Goal: Task Accomplishment & Management: Use online tool/utility

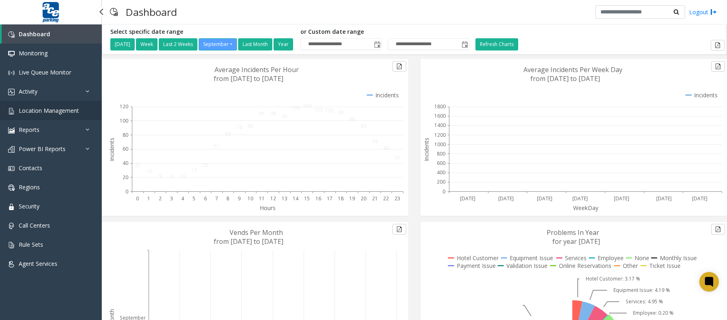
click at [41, 116] on link "Location Management" at bounding box center [51, 110] width 102 height 19
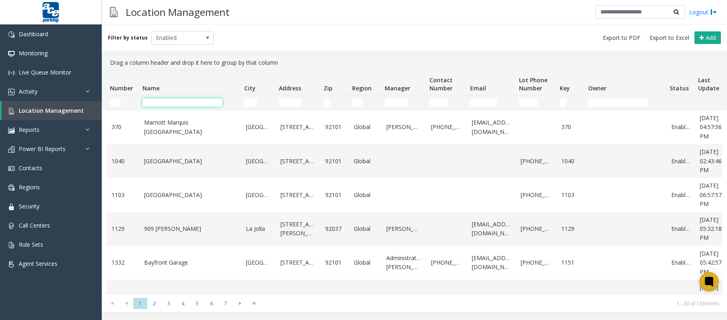
click at [151, 101] on input "Name Filter" at bounding box center [182, 102] width 80 height 8
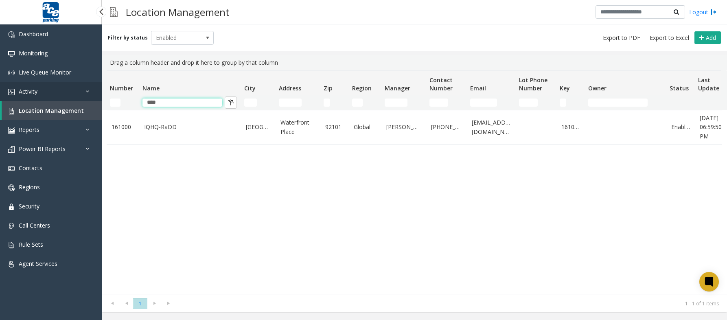
type input "****"
click at [34, 92] on span "Activity" at bounding box center [28, 91] width 19 height 8
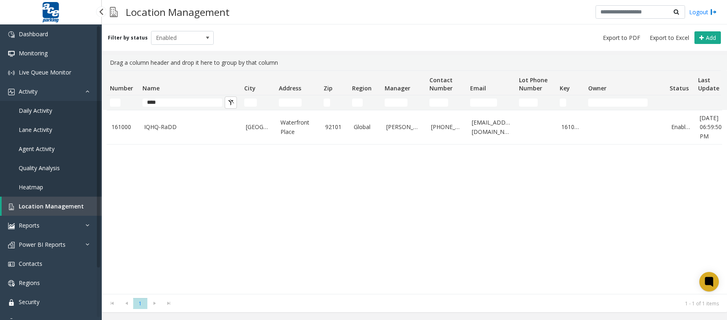
click at [35, 110] on span "Daily Activity" at bounding box center [35, 111] width 33 height 8
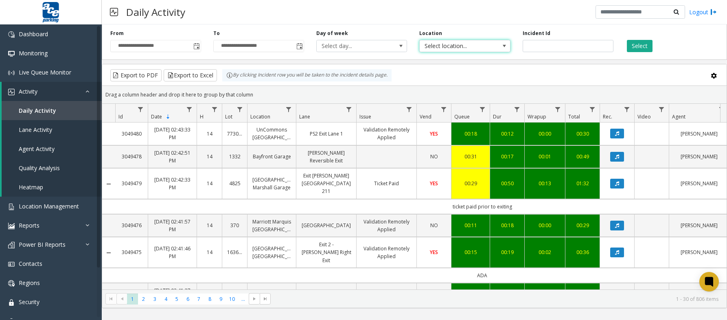
click at [493, 48] on span "Select location..." at bounding box center [464, 46] width 91 height 12
type input "***"
click at [466, 89] on li "161000 IQHQ-RaDD" at bounding box center [464, 88] width 88 height 11
click at [630, 47] on button "Select" at bounding box center [640, 46] width 26 height 12
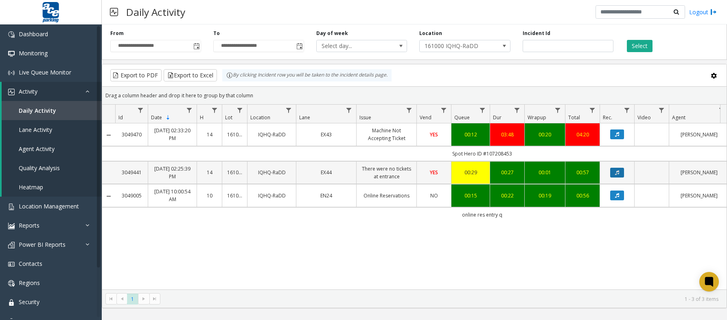
click at [614, 175] on button "Data table" at bounding box center [617, 173] width 14 height 10
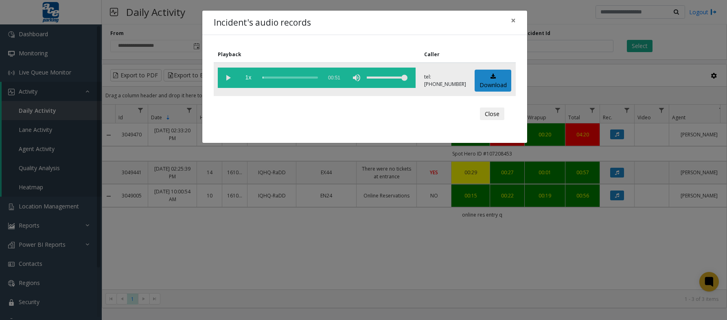
click at [228, 76] on vg-play-pause at bounding box center [228, 78] width 20 height 20
click at [497, 76] on link "Download" at bounding box center [493, 81] width 37 height 22
click at [376, 245] on div "Incident's audio records × Playback Caller 1x 00:51 tel:[PHONE_NUMBER] Download…" at bounding box center [363, 160] width 727 height 320
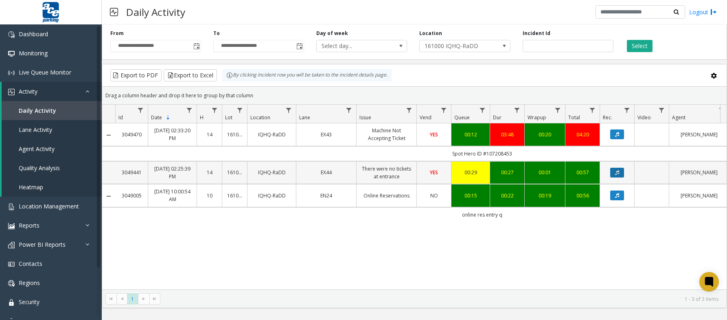
click at [613, 174] on button "Data table" at bounding box center [617, 173] width 14 height 10
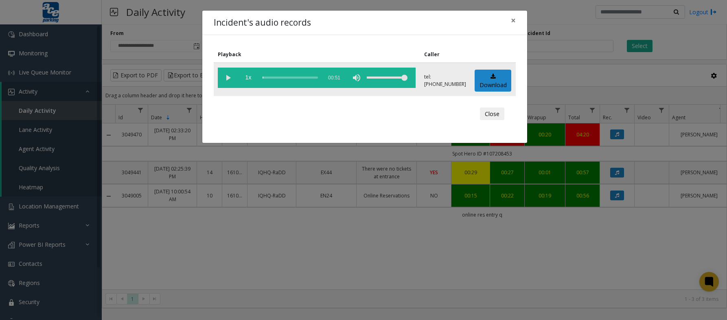
click at [284, 78] on div "scrub bar" at bounding box center [289, 78] width 55 height 20
click at [225, 78] on vg-play-pause at bounding box center [228, 78] width 20 height 20
click at [291, 80] on div "scrub bar" at bounding box center [289, 78] width 55 height 20
click at [287, 77] on div "scrub bar" at bounding box center [289, 78] width 55 height 20
click at [285, 79] on div "scrub bar" at bounding box center [289, 78] width 55 height 20
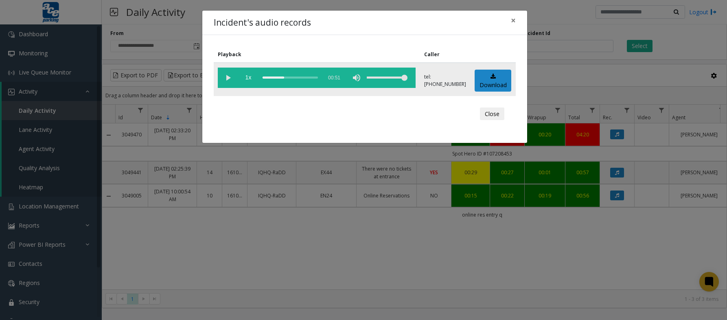
click at [225, 76] on vg-play-pause at bounding box center [228, 78] width 20 height 20
click at [462, 257] on div "Incident's audio records × Playback Caller 1x 00:51 tel:[PHONE_NUMBER] Download…" at bounding box center [363, 160] width 727 height 320
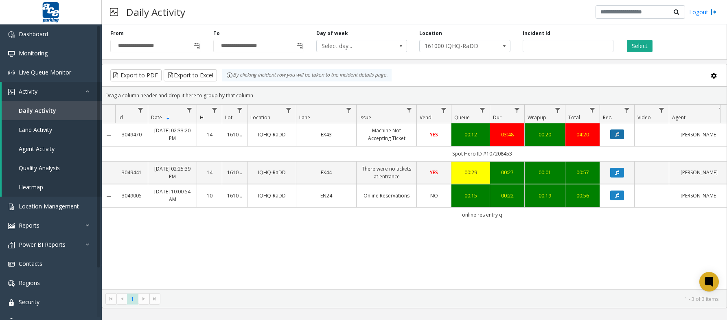
click at [616, 136] on icon "Data table" at bounding box center [617, 134] width 4 height 5
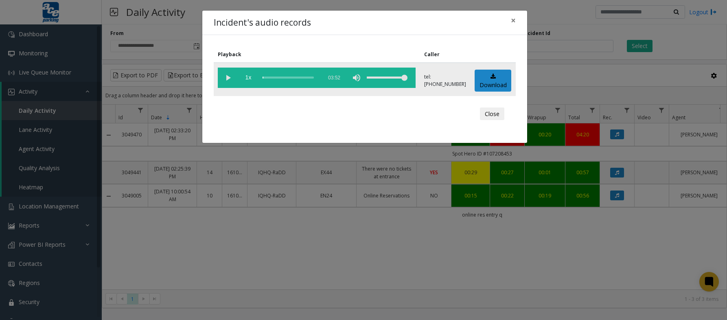
click at [278, 77] on div "scrub bar" at bounding box center [289, 78] width 55 height 20
click at [226, 76] on vg-play-pause at bounding box center [228, 78] width 20 height 20
click at [269, 78] on div "scrub bar" at bounding box center [289, 78] width 55 height 20
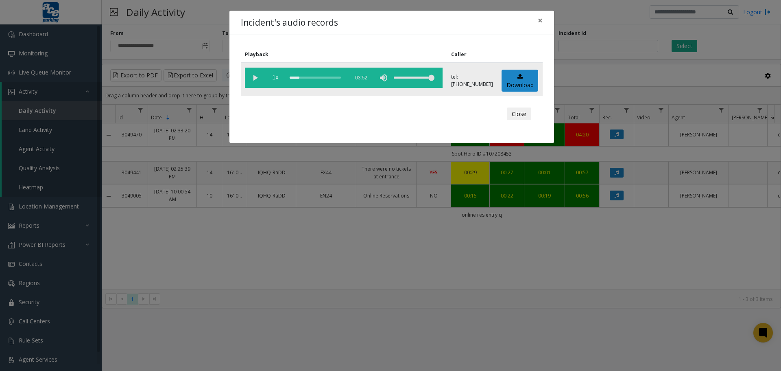
click at [291, 77] on div "scrub bar" at bounding box center [317, 78] width 55 height 20
click at [521, 76] on link "Download" at bounding box center [520, 81] width 37 height 22
click at [519, 113] on button "Close" at bounding box center [519, 113] width 24 height 13
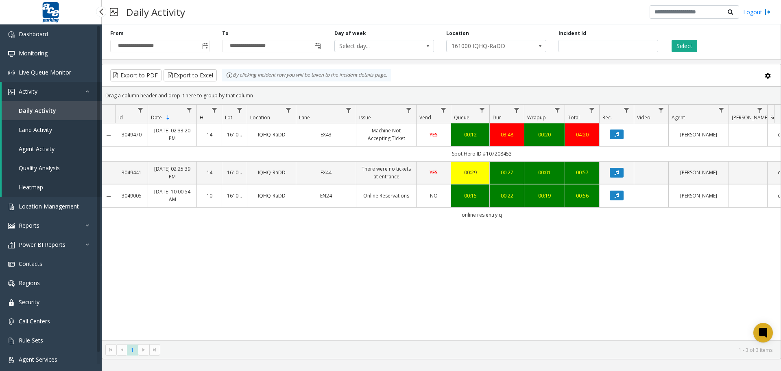
click at [26, 147] on span "Agent Activity" at bounding box center [37, 149] width 36 height 8
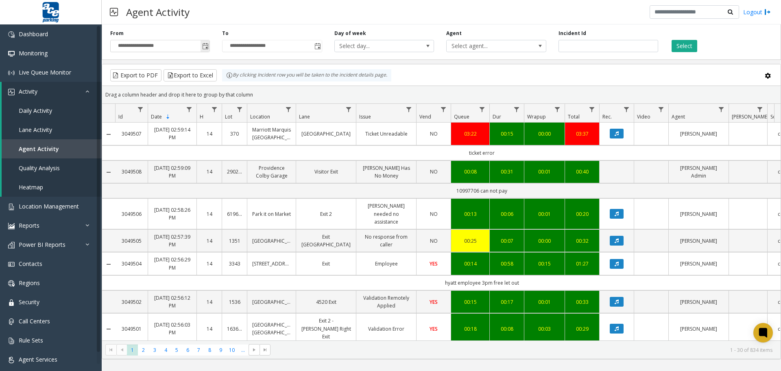
click at [204, 47] on span "Toggle popup" at bounding box center [205, 46] width 7 height 7
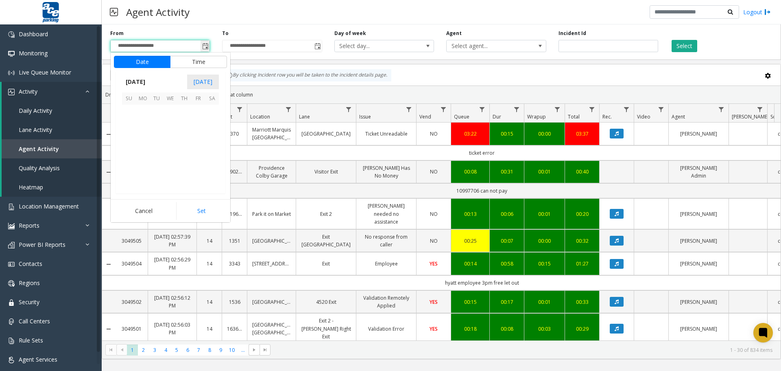
scroll to position [146055, 0]
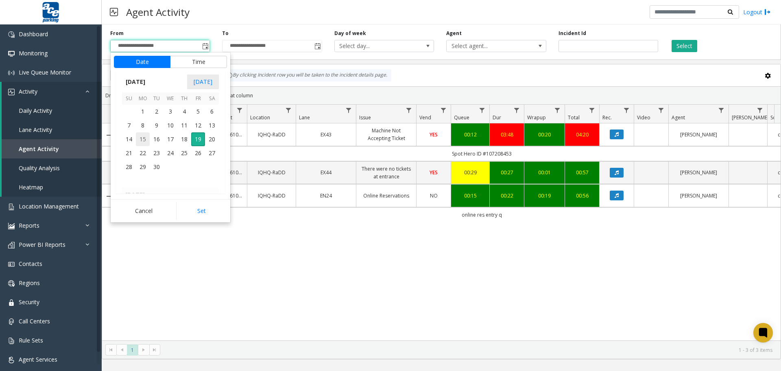
click at [141, 138] on span "15" at bounding box center [143, 139] width 14 height 14
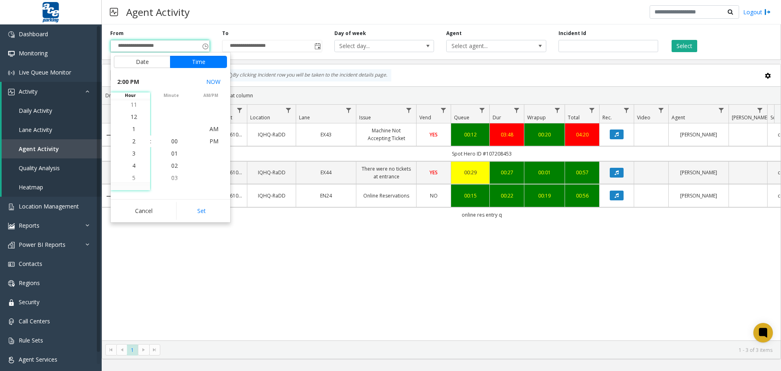
scroll to position [12, 0]
click at [132, 165] on span "4" at bounding box center [133, 166] width 3 height 8
click at [132, 177] on span "7" at bounding box center [133, 178] width 3 height 8
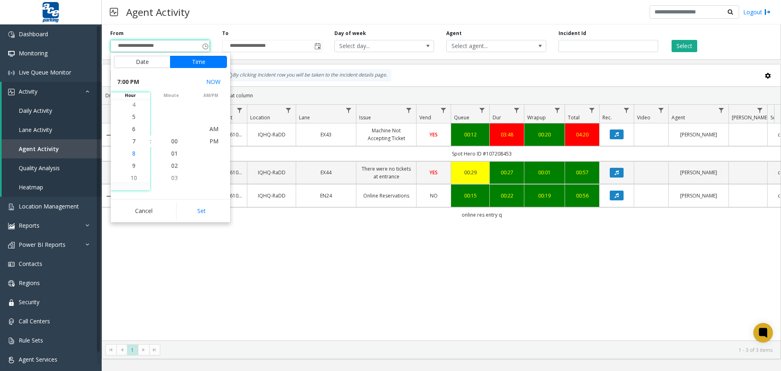
click at [132, 153] on span "8" at bounding box center [133, 153] width 3 height 8
click at [132, 144] on span "8" at bounding box center [133, 141] width 3 height 8
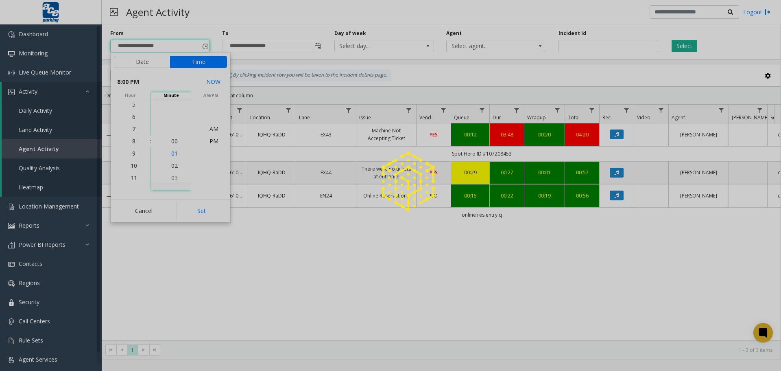
click at [172, 142] on span "00" at bounding box center [174, 141] width 7 height 8
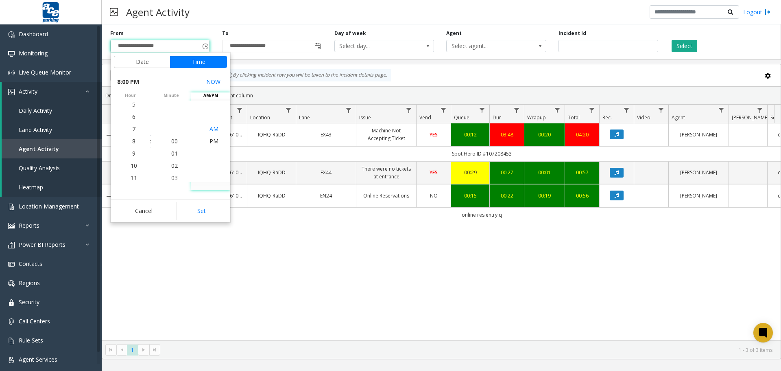
click at [212, 130] on span "AM" at bounding box center [214, 129] width 9 height 8
click at [204, 207] on button "Set" at bounding box center [201, 211] width 51 height 18
type input "**********"
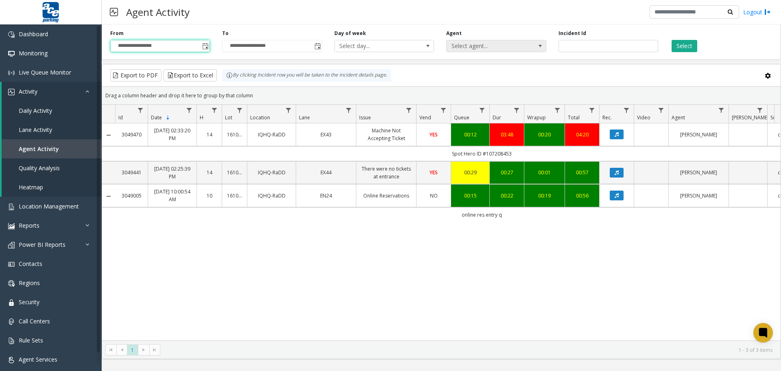
click at [460, 49] on span "Select agent..." at bounding box center [486, 45] width 79 height 11
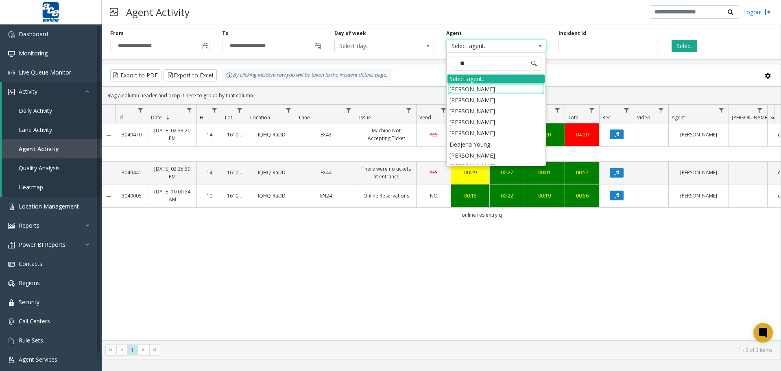
type input "***"
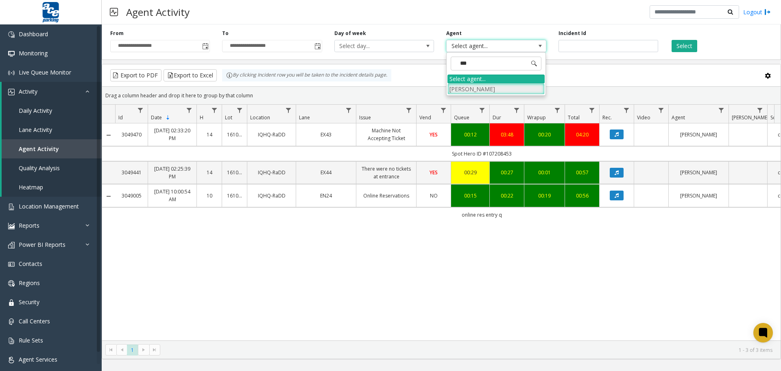
click at [486, 89] on li "[PERSON_NAME]" at bounding box center [496, 88] width 97 height 11
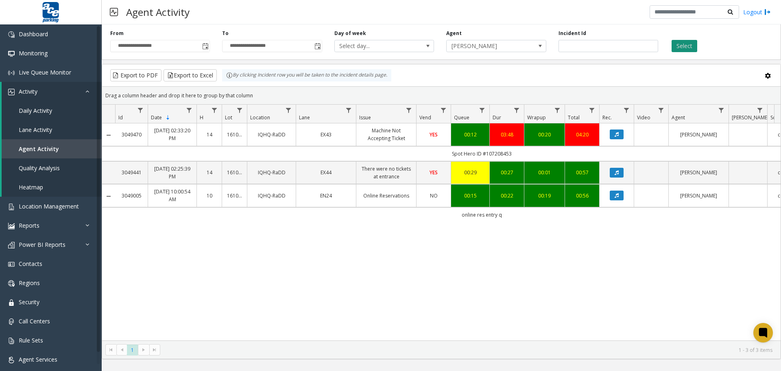
click at [684, 48] on button "Select" at bounding box center [685, 46] width 26 height 12
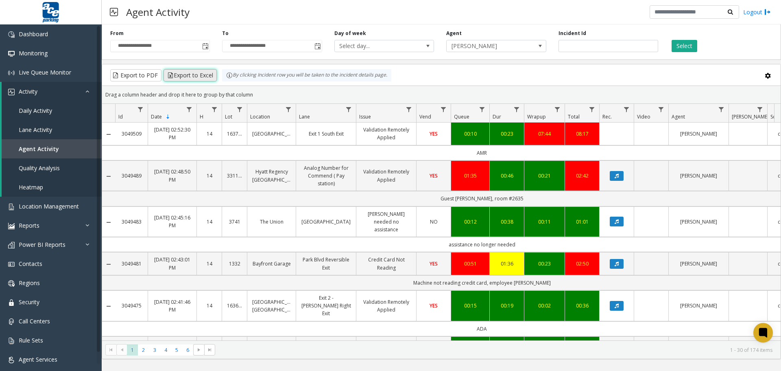
click at [195, 77] on button "Export to Excel" at bounding box center [190, 75] width 53 height 12
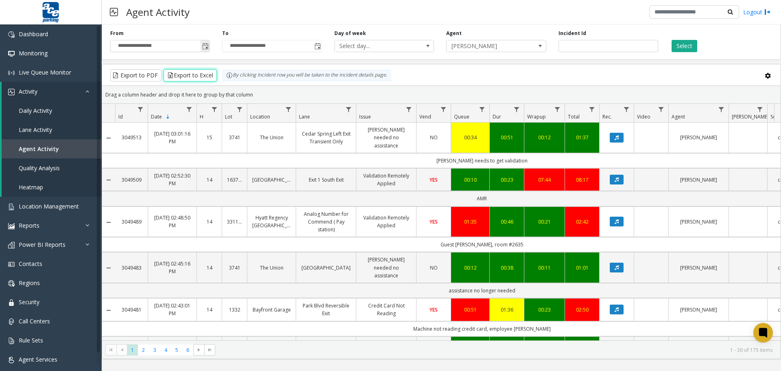
click at [206, 47] on span "Toggle popup" at bounding box center [205, 46] width 7 height 7
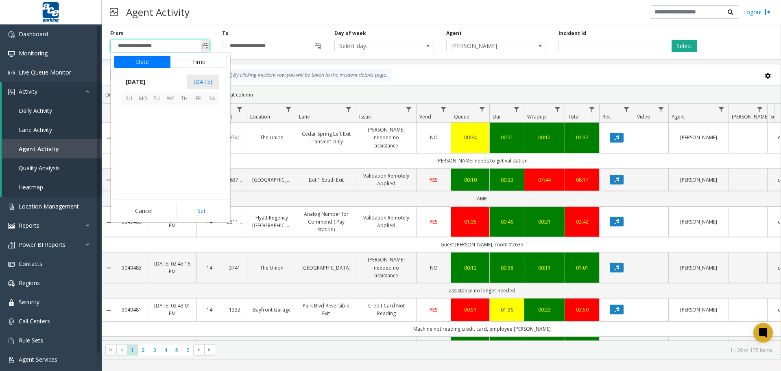
scroll to position [98, 0]
click at [144, 126] on span "8" at bounding box center [143, 125] width 14 height 14
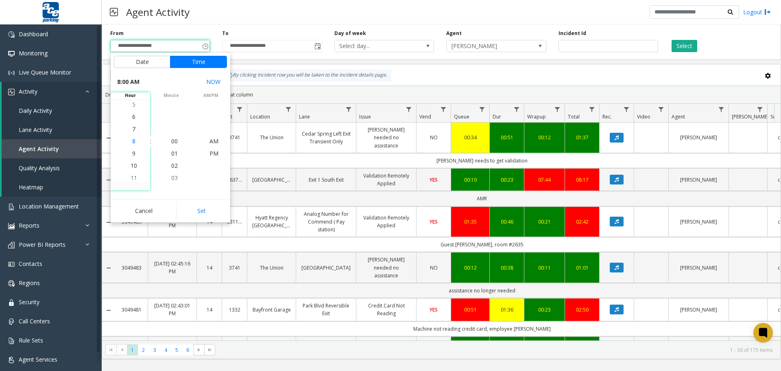
click at [132, 142] on span "8" at bounding box center [133, 141] width 3 height 8
click at [171, 141] on span "00" at bounding box center [174, 141] width 7 height 8
click at [210, 141] on span "AM" at bounding box center [214, 141] width 9 height 8
click at [210, 208] on button "Set" at bounding box center [201, 211] width 51 height 18
type input "**********"
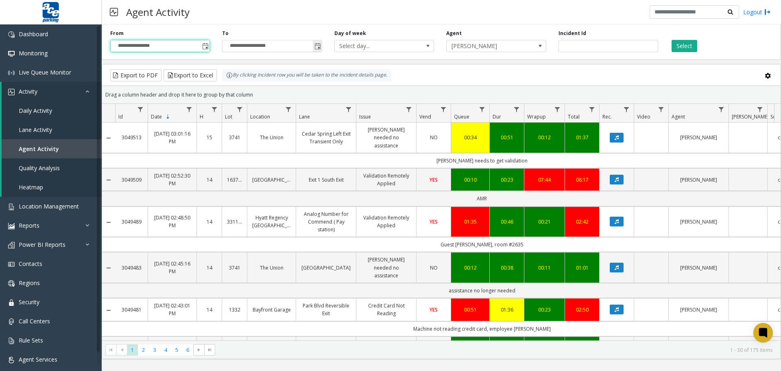
click at [319, 46] on span "Toggle popup" at bounding box center [318, 46] width 7 height 7
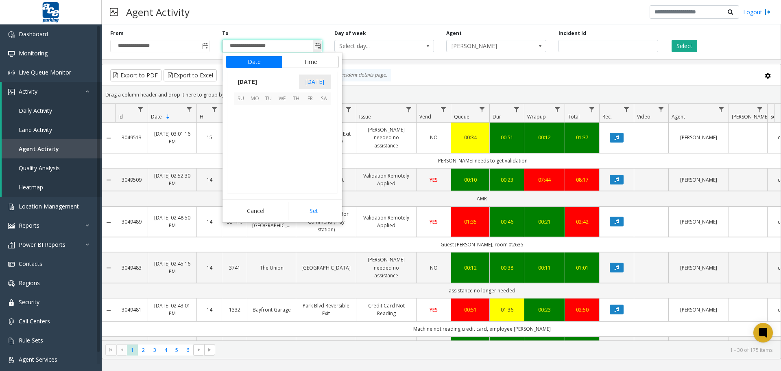
scroll to position [12, 0]
click at [311, 125] on span "12" at bounding box center [310, 125] width 14 height 14
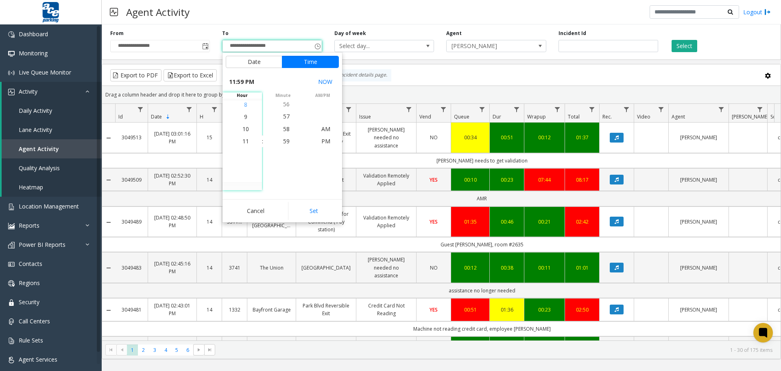
click at [244, 105] on span "8" at bounding box center [245, 105] width 3 height 8
click at [243, 166] on span "10" at bounding box center [246, 166] width 7 height 8
click at [245, 153] on span "11" at bounding box center [246, 153] width 7 height 8
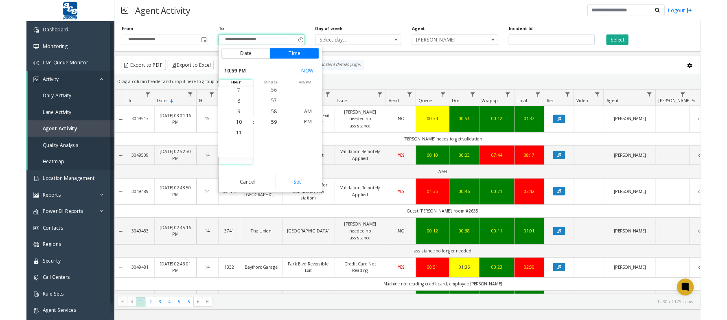
scroll to position [281, 0]
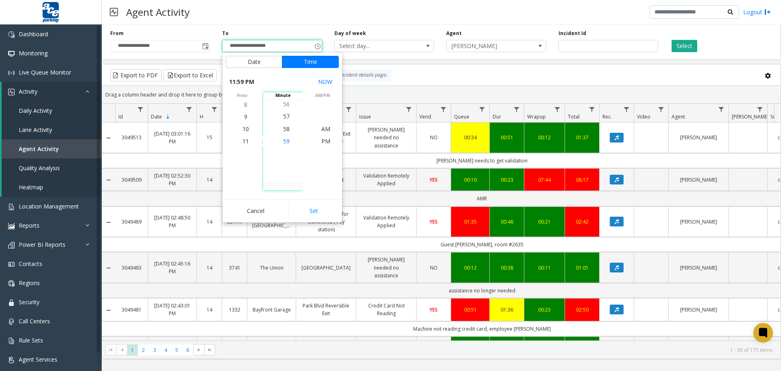
click at [280, 143] on li "59" at bounding box center [286, 141] width 28 height 12
click at [325, 140] on span "PM" at bounding box center [325, 141] width 9 height 8
click at [324, 202] on button "Set" at bounding box center [313, 211] width 51 height 18
type input "**********"
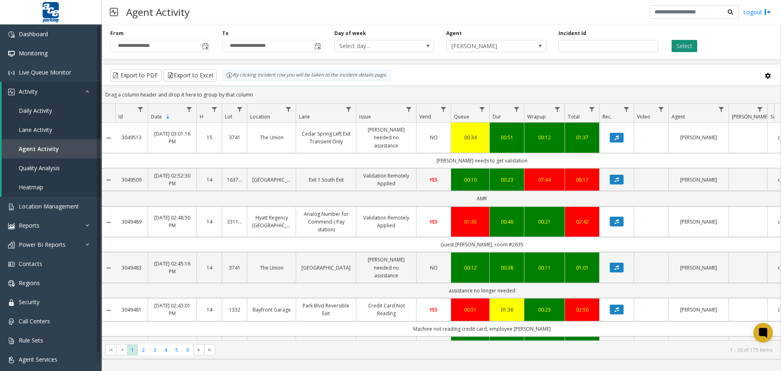
click at [685, 46] on button "Select" at bounding box center [685, 46] width 26 height 12
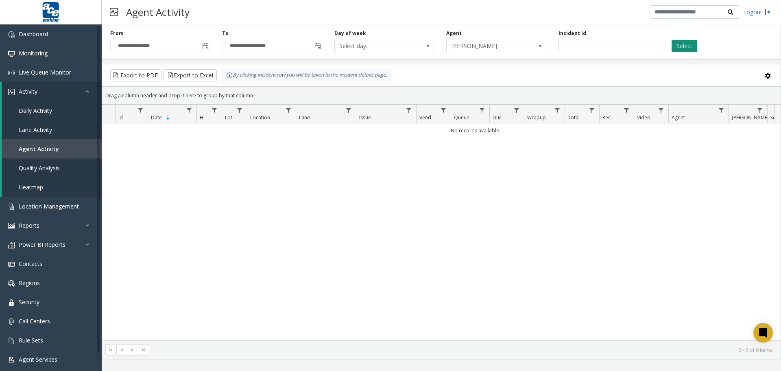
click at [680, 48] on button "Select" at bounding box center [685, 46] width 26 height 12
click at [424, 46] on span at bounding box center [427, 45] width 11 height 11
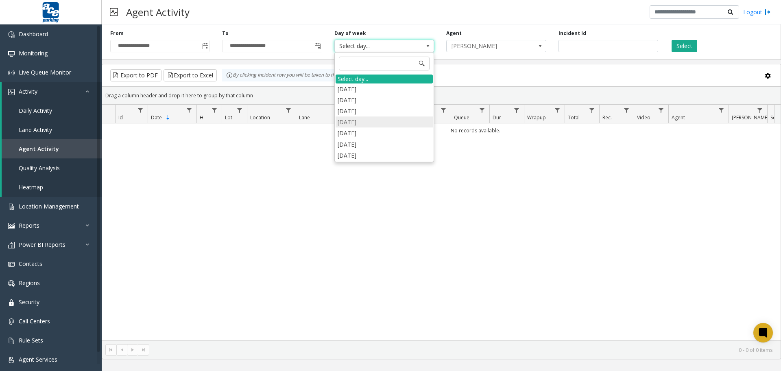
click at [393, 121] on li "[DATE]" at bounding box center [384, 121] width 97 height 11
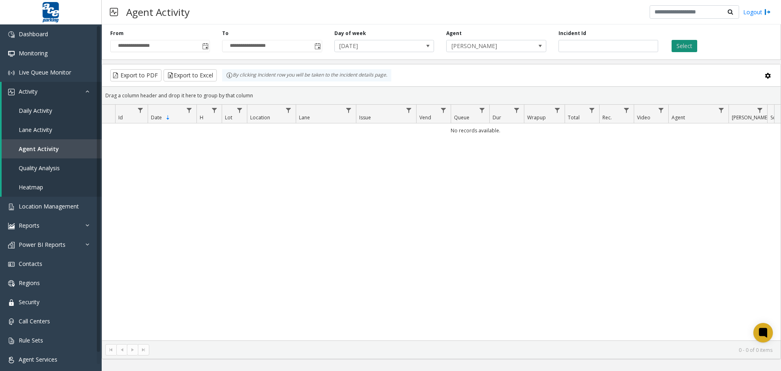
click at [676, 50] on button "Select" at bounding box center [685, 46] width 26 height 12
click at [679, 48] on button "Select" at bounding box center [685, 46] width 26 height 12
click at [683, 48] on button "Select" at bounding box center [685, 46] width 26 height 12
click at [433, 47] on span at bounding box center [427, 45] width 11 height 11
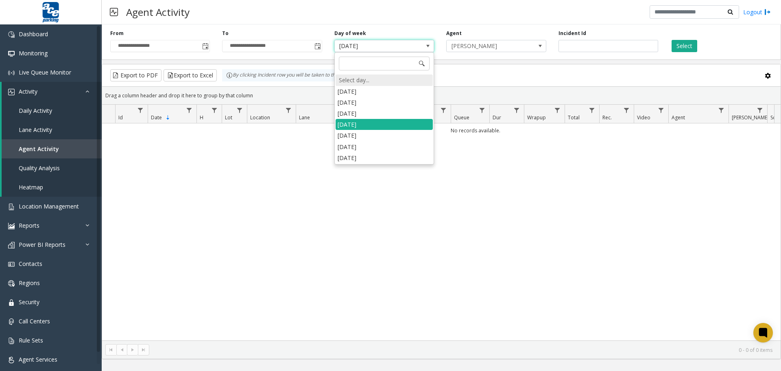
click at [393, 79] on div "Select day..." at bounding box center [384, 79] width 97 height 11
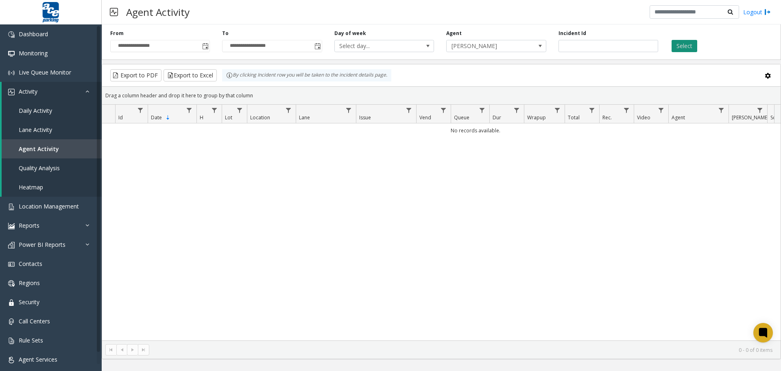
click at [689, 44] on button "Select" at bounding box center [685, 46] width 26 height 12
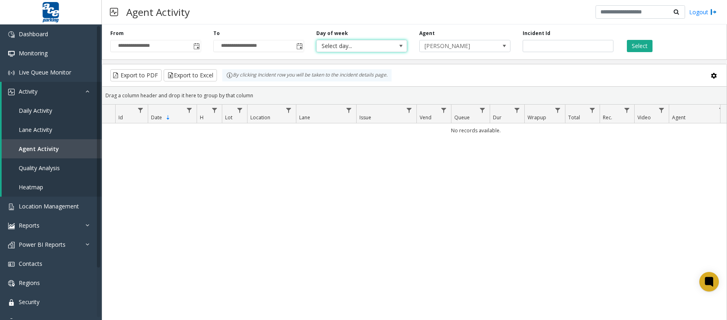
click at [378, 45] on span "Select day..." at bounding box center [353, 45] width 72 height 11
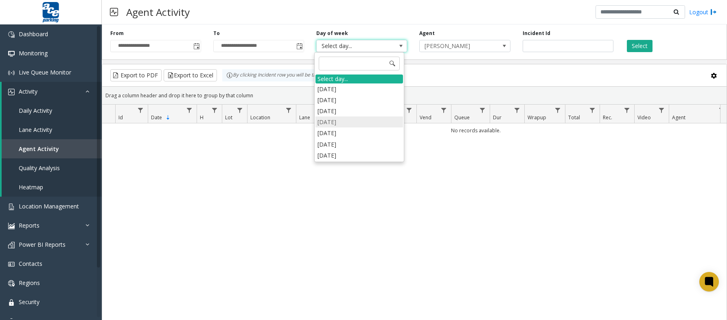
click at [335, 121] on li "[DATE]" at bounding box center [358, 121] width 87 height 11
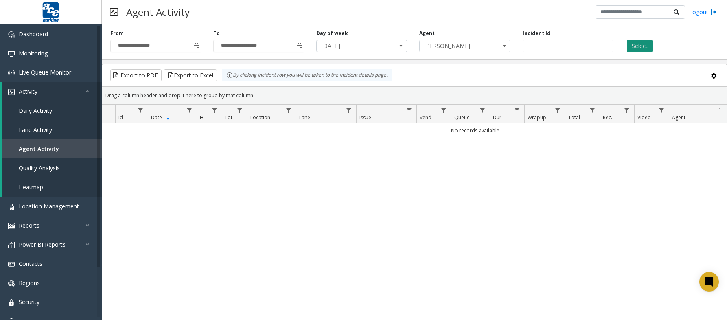
click at [639, 45] on button "Select" at bounding box center [640, 46] width 26 height 12
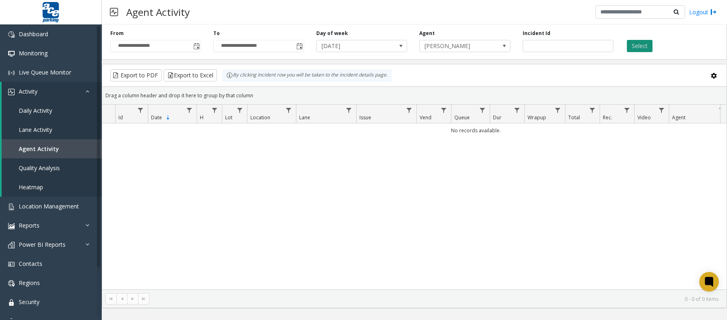
click at [639, 45] on button "Select" at bounding box center [640, 46] width 26 height 12
click at [194, 47] on span "Toggle popup" at bounding box center [196, 46] width 7 height 7
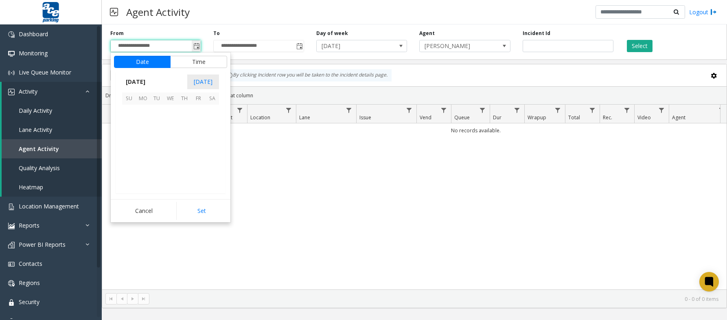
scroll to position [98, 0]
click at [195, 138] on span "19" at bounding box center [198, 139] width 14 height 14
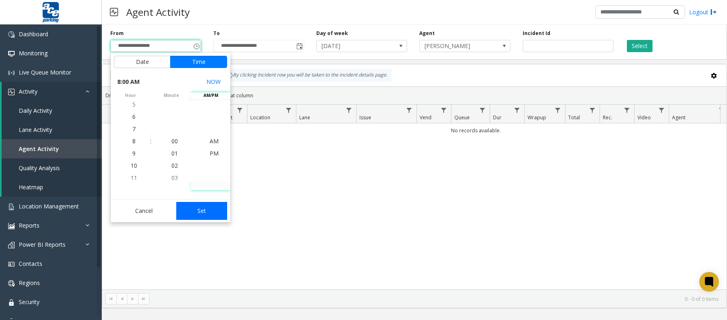
click at [203, 212] on button "Set" at bounding box center [201, 211] width 51 height 18
type input "**********"
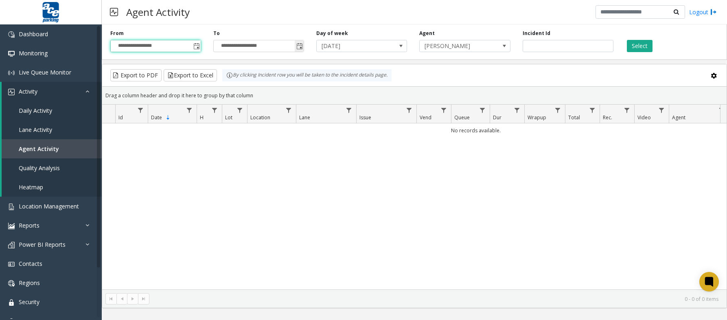
click at [301, 46] on span "Toggle popup" at bounding box center [299, 46] width 7 height 7
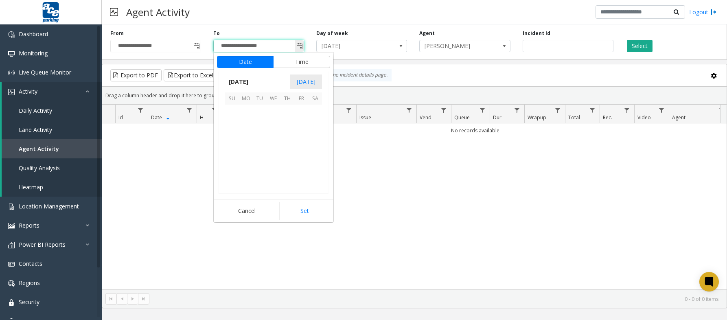
scroll to position [12, 0]
click at [302, 140] on span "19" at bounding box center [301, 139] width 14 height 14
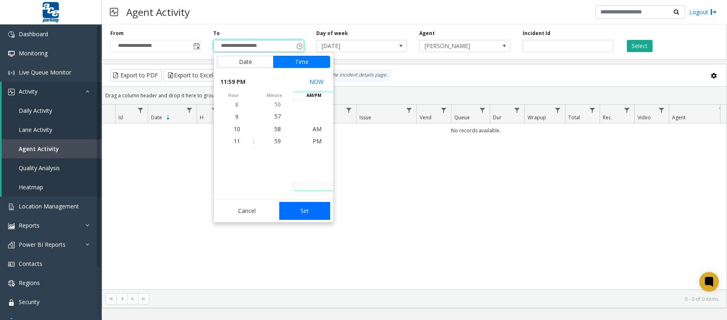
click at [306, 210] on button "Set" at bounding box center [304, 211] width 51 height 18
type input "**********"
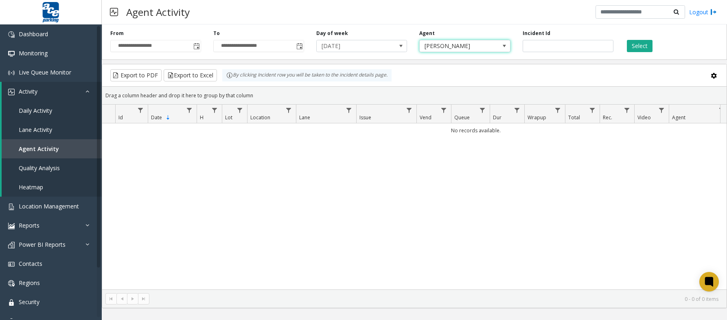
click at [505, 45] on span at bounding box center [504, 46] width 7 height 7
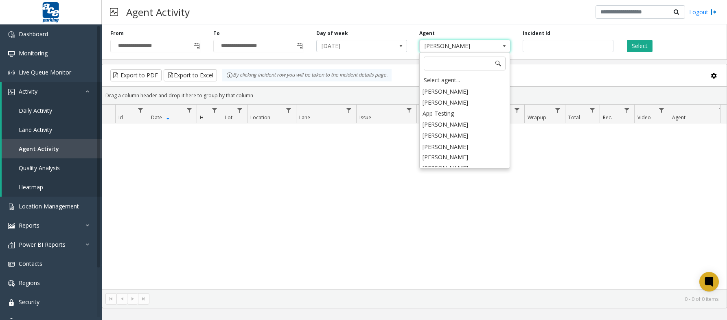
scroll to position [1452, 0]
click at [481, 61] on input at bounding box center [465, 64] width 82 height 14
click at [455, 63] on input at bounding box center [465, 64] width 82 height 14
click at [600, 78] on div "Export to PDF Export to Excel By clicking Incident row you will be taken to the…" at bounding box center [414, 75] width 610 height 12
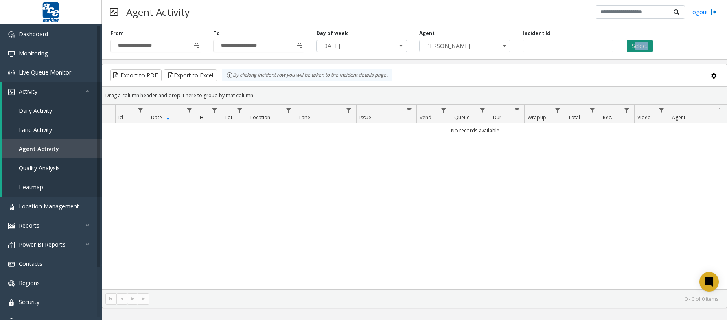
click at [636, 52] on div "**********" at bounding box center [414, 40] width 625 height 39
click at [37, 110] on span "Daily Activity" at bounding box center [35, 111] width 33 height 8
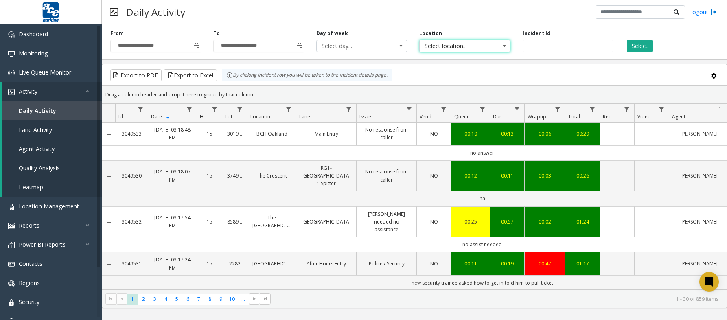
click at [453, 42] on span "Select location..." at bounding box center [456, 45] width 72 height 11
type input "***"
click at [450, 89] on li "161000 IQHQ-RaDD" at bounding box center [464, 88] width 88 height 11
click at [640, 44] on button "Select" at bounding box center [640, 46] width 26 height 12
